Goal: Find specific page/section: Find specific page/section

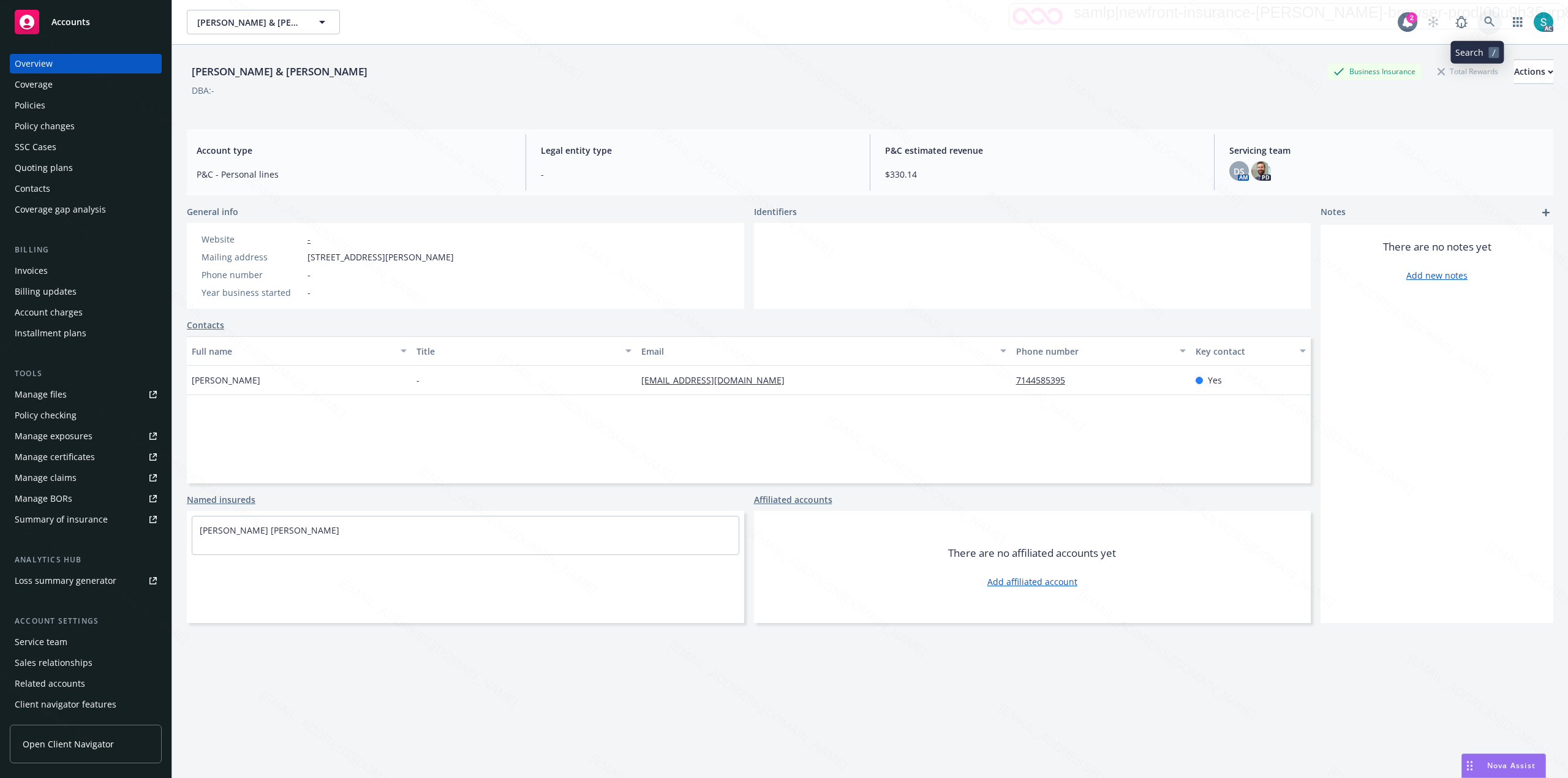
click at [1484, 19] on icon at bounding box center [1489, 21] width 11 height 11
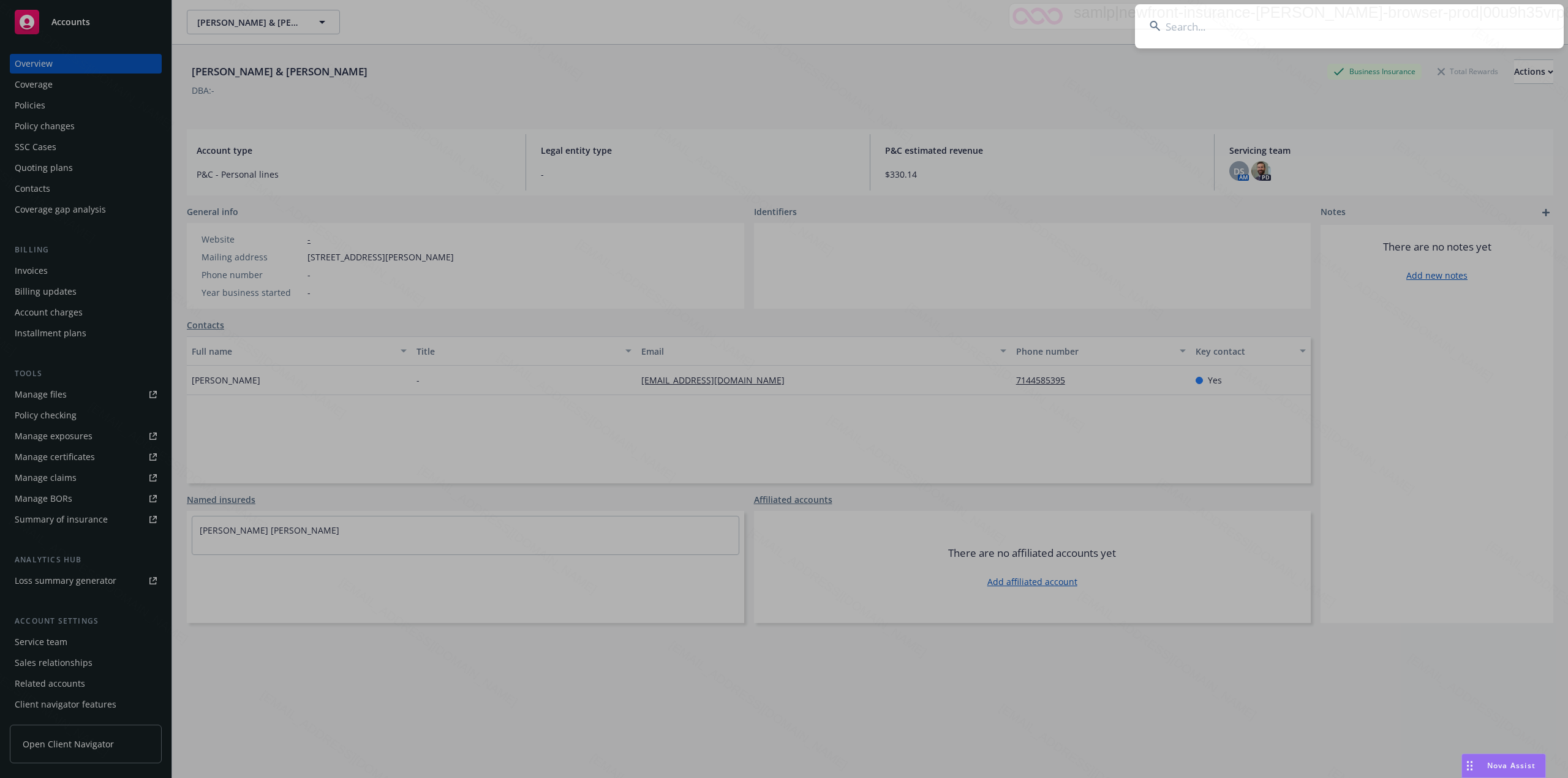
click at [1192, 39] on input at bounding box center [1349, 26] width 429 height 44
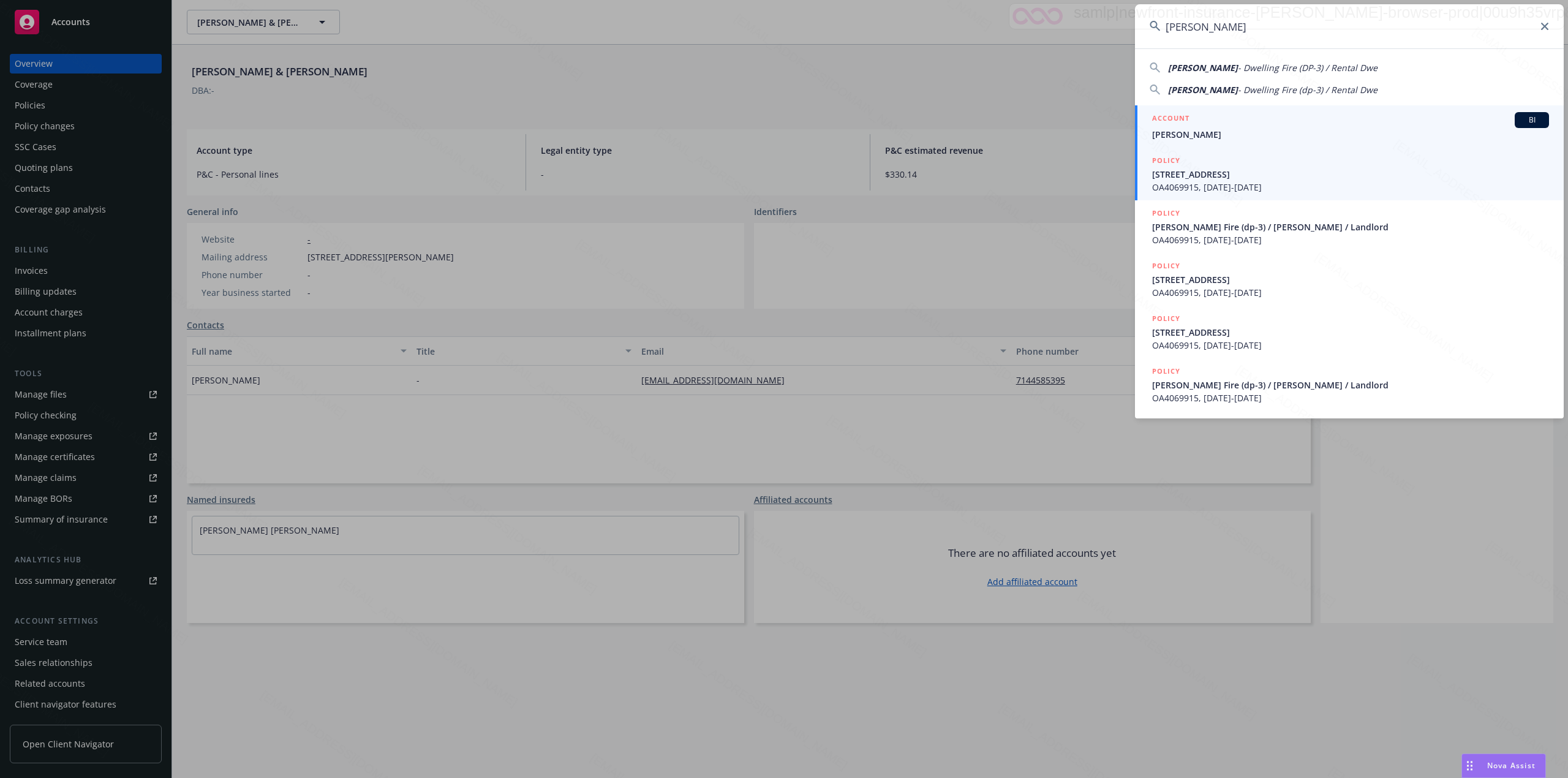
type input "[PERSON_NAME]"
click at [1242, 135] on span "[PERSON_NAME]" at bounding box center [1351, 134] width 397 height 13
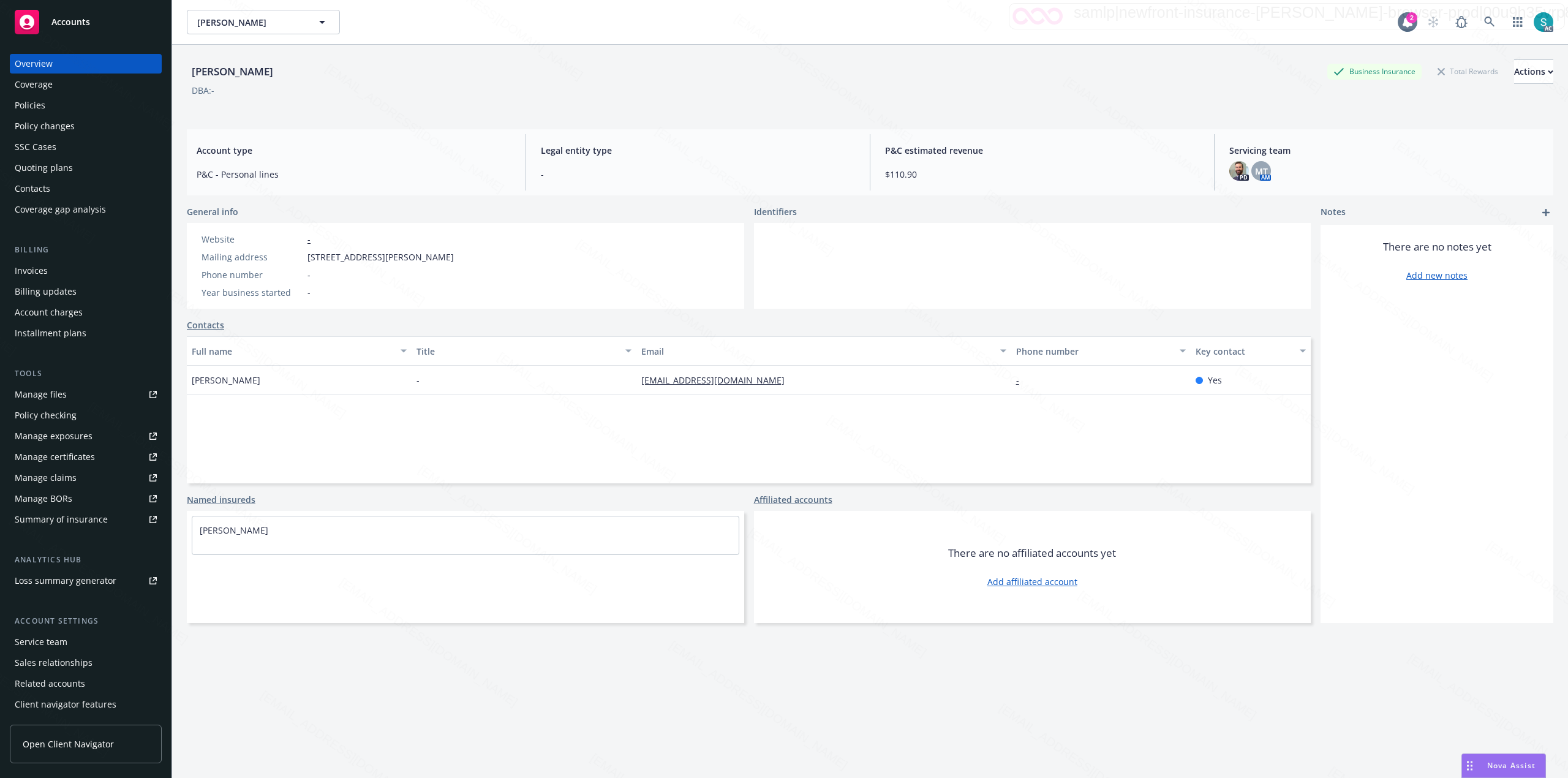
click at [66, 98] on div "Policies" at bounding box center [86, 105] width 142 height 19
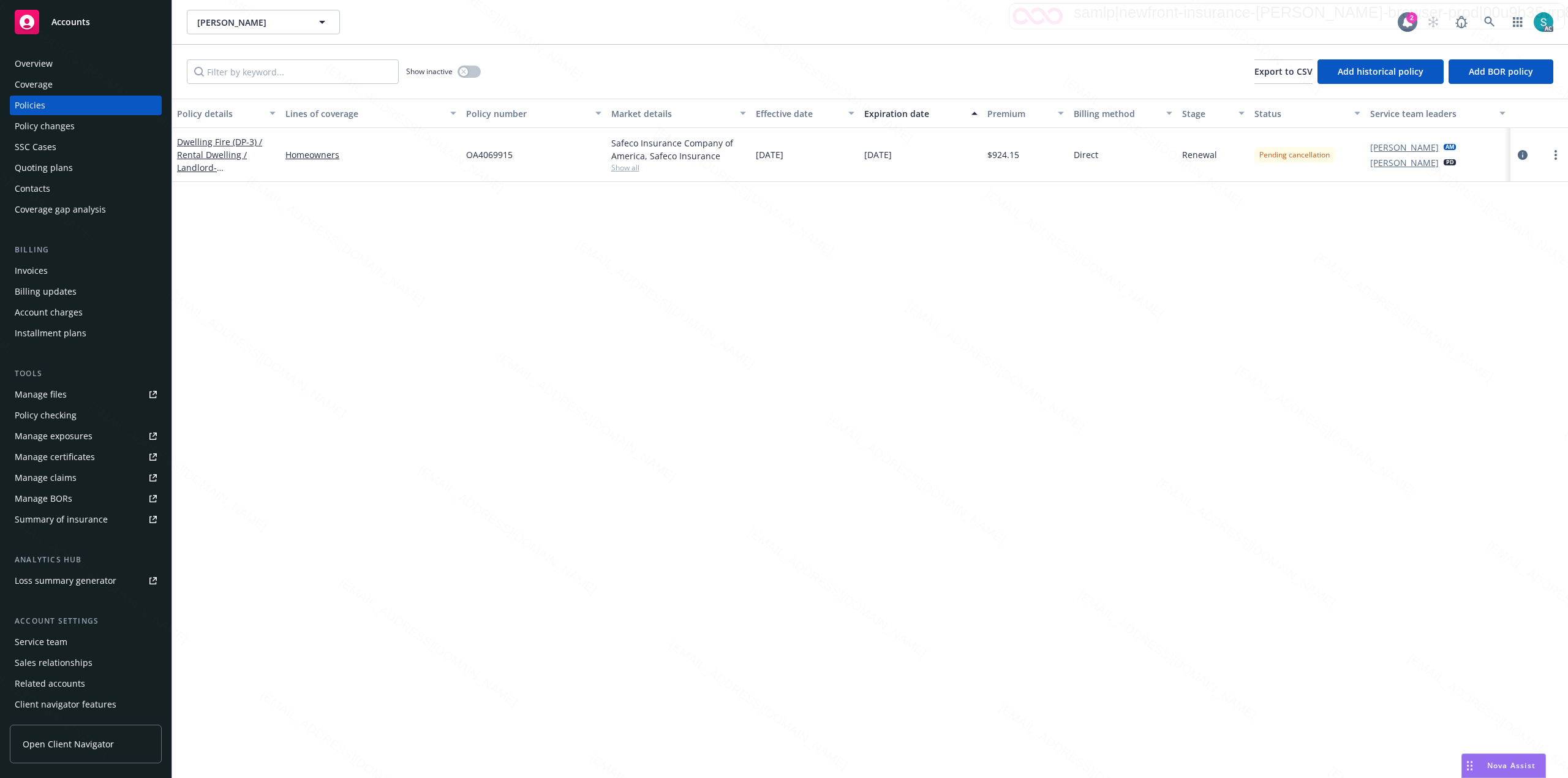
click at [37, 62] on div "Overview" at bounding box center [34, 63] width 38 height 19
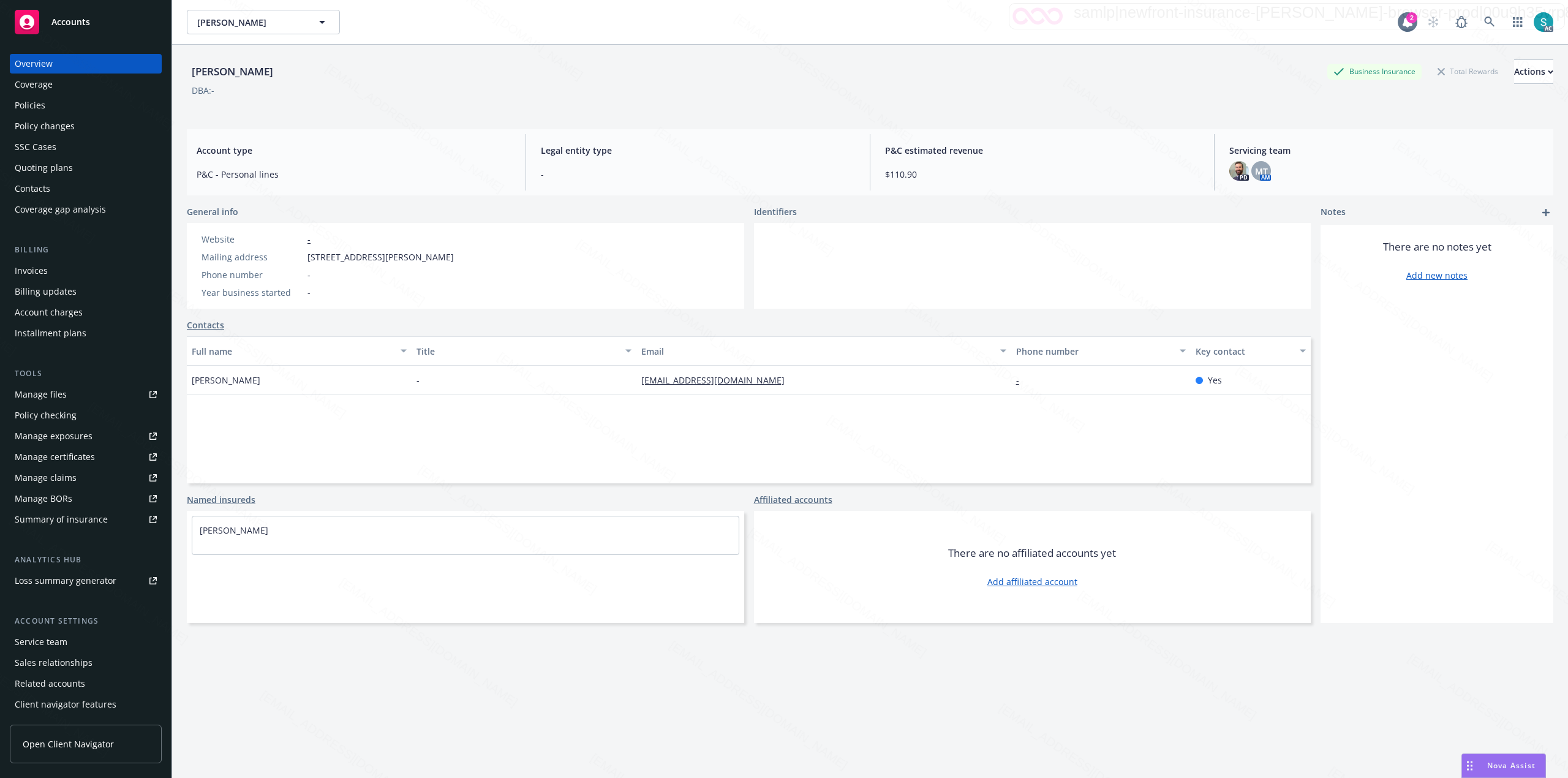
click at [56, 101] on div "Policies" at bounding box center [86, 105] width 142 height 19
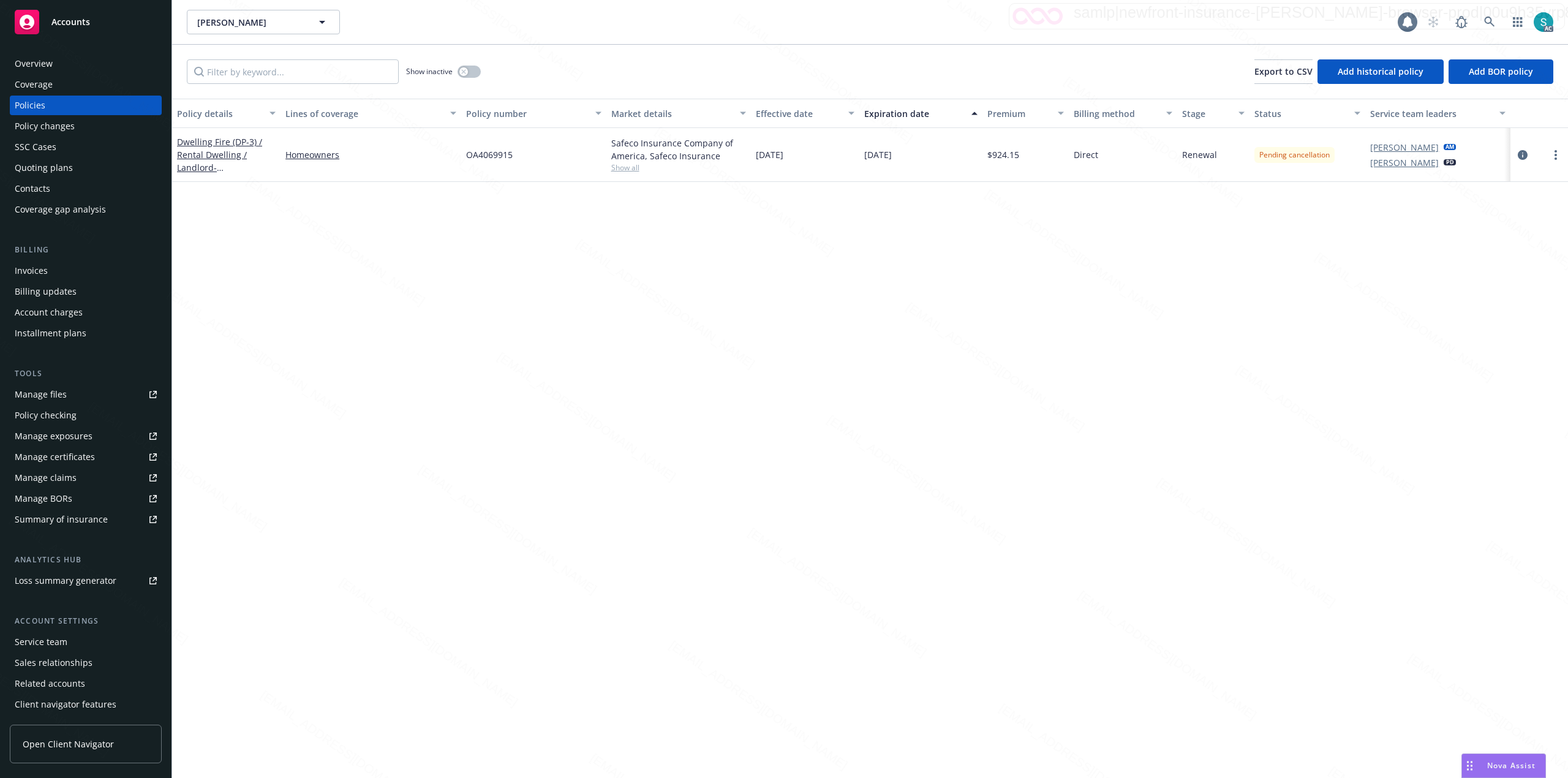
click at [32, 102] on div "Policies" at bounding box center [30, 105] width 31 height 19
click at [39, 59] on div "Overview" at bounding box center [34, 63] width 38 height 19
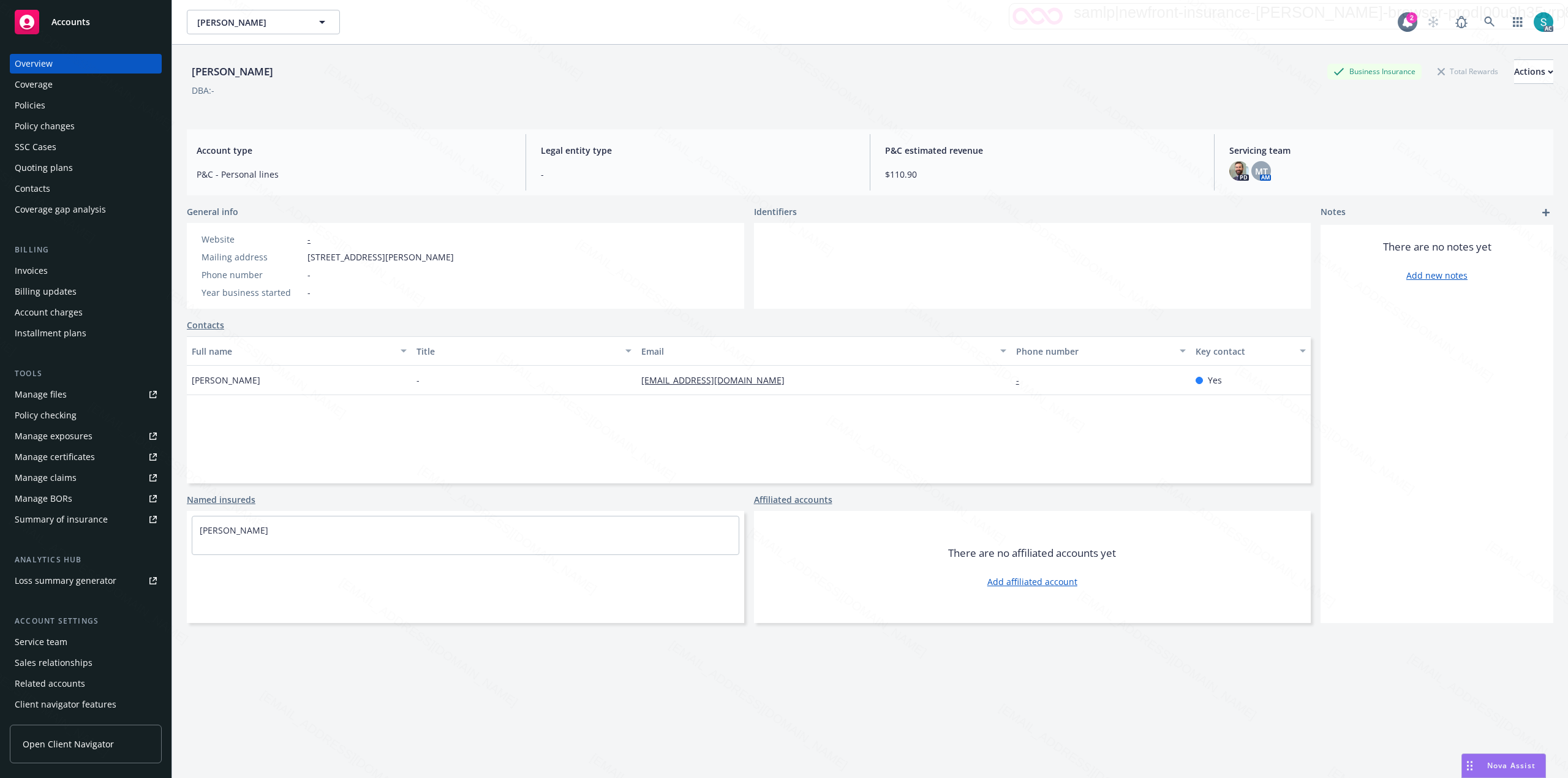
click at [45, 99] on div "Policies" at bounding box center [86, 105] width 142 height 19
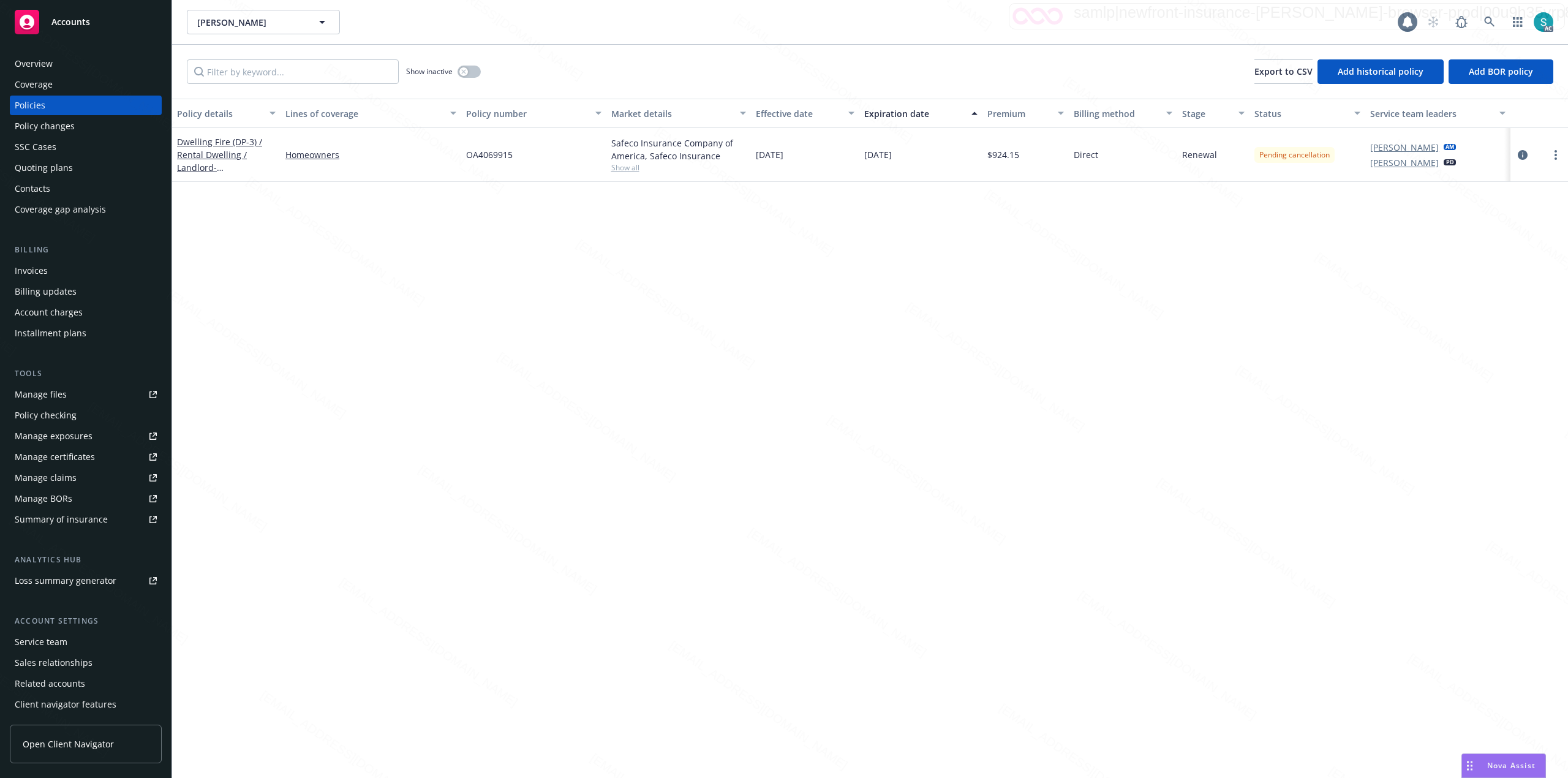
click at [35, 107] on div "Policies" at bounding box center [30, 105] width 31 height 19
